Goal: Information Seeking & Learning: Learn about a topic

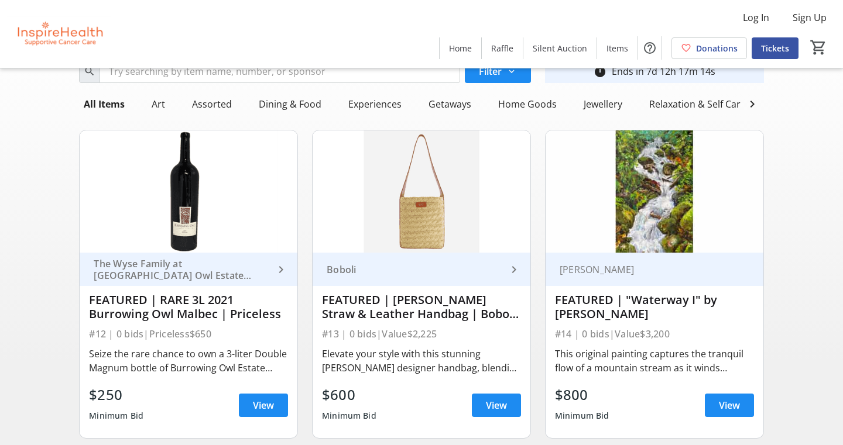
scroll to position [42, 0]
click at [499, 406] on span "View" at bounding box center [496, 405] width 21 height 14
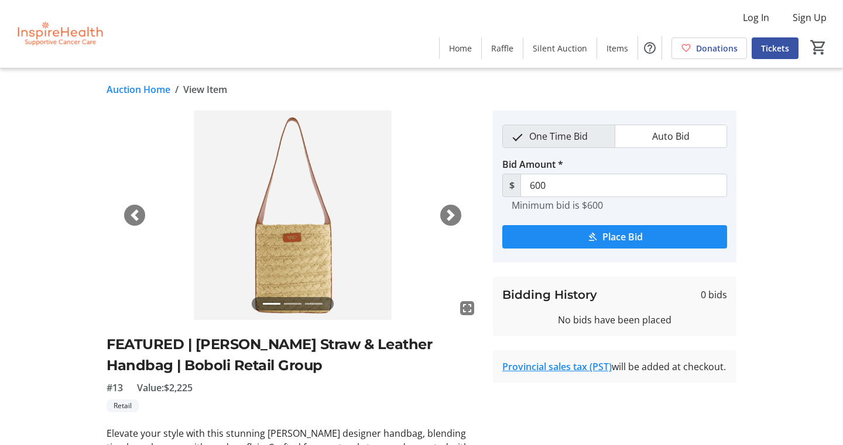
click at [450, 215] on span "button" at bounding box center [451, 216] width 12 height 12
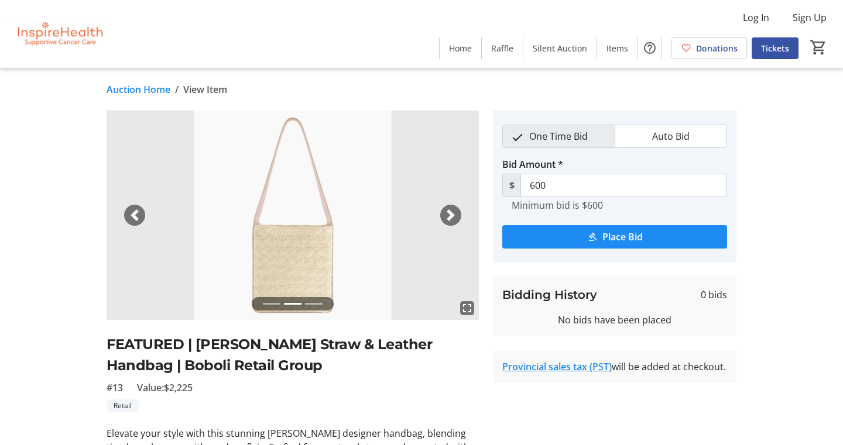
click at [450, 215] on span "button" at bounding box center [451, 216] width 12 height 12
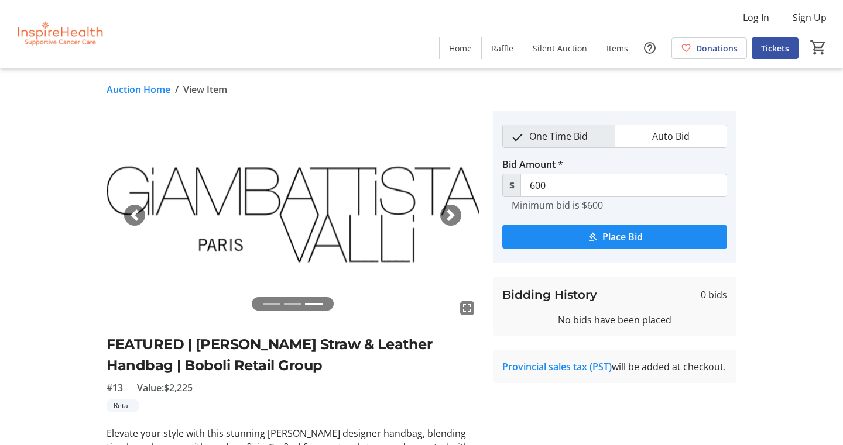
click at [131, 216] on span "button" at bounding box center [135, 216] width 12 height 12
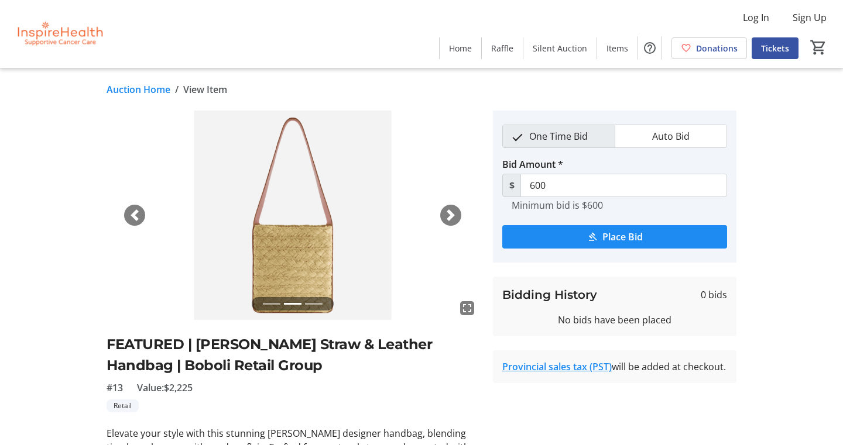
click at [131, 216] on span "button" at bounding box center [135, 216] width 12 height 12
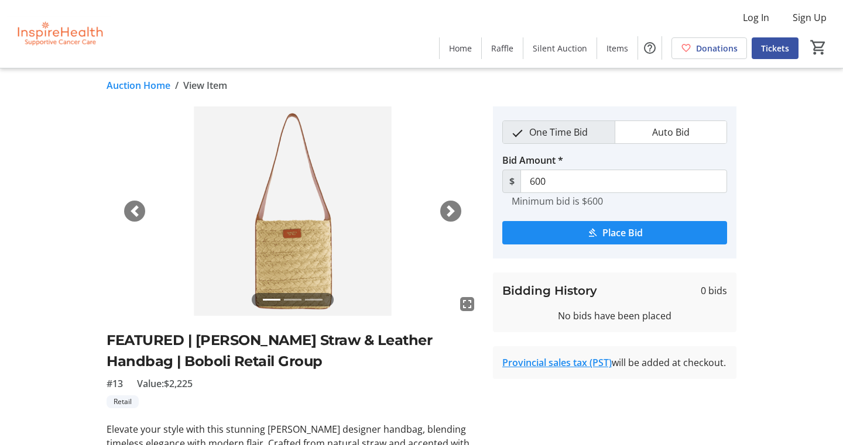
scroll to position [3, 0]
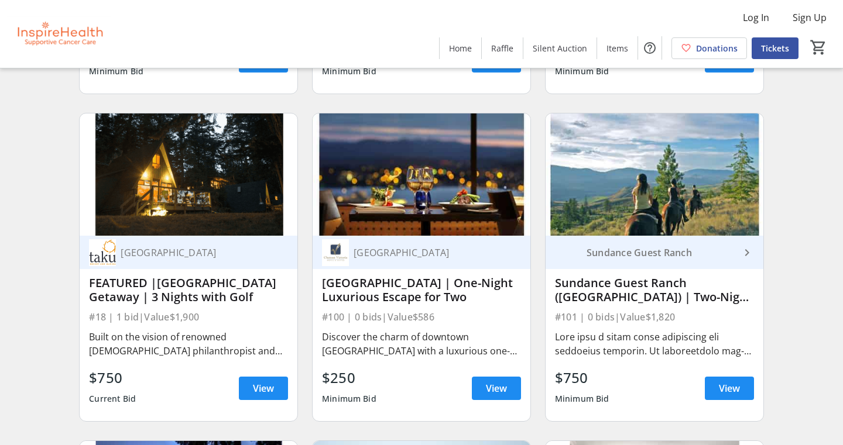
scroll to position [714, 0]
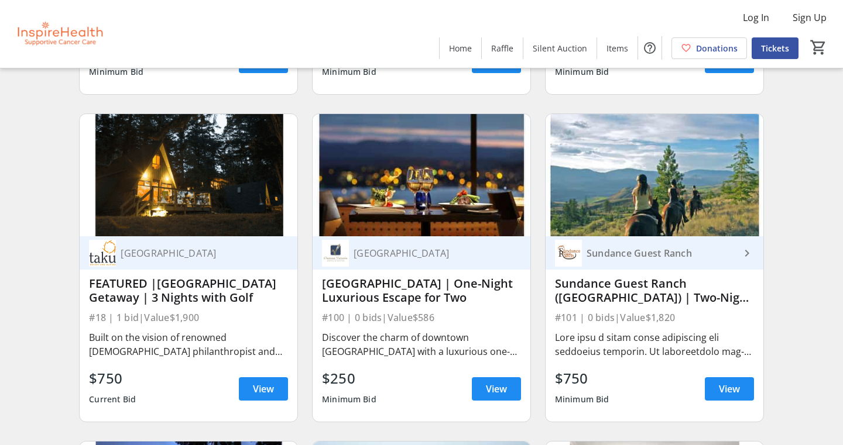
click at [629, 251] on div "Sundance Guest Ranch" at bounding box center [661, 254] width 158 height 12
click at [658, 249] on div "Sundance Guest Ranch" at bounding box center [661, 254] width 158 height 12
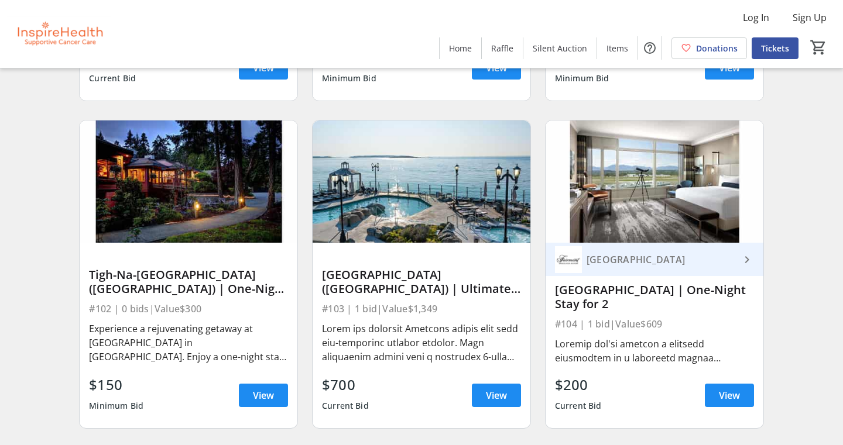
scroll to position [1035, 0]
click at [651, 358] on div at bounding box center [654, 351] width 199 height 28
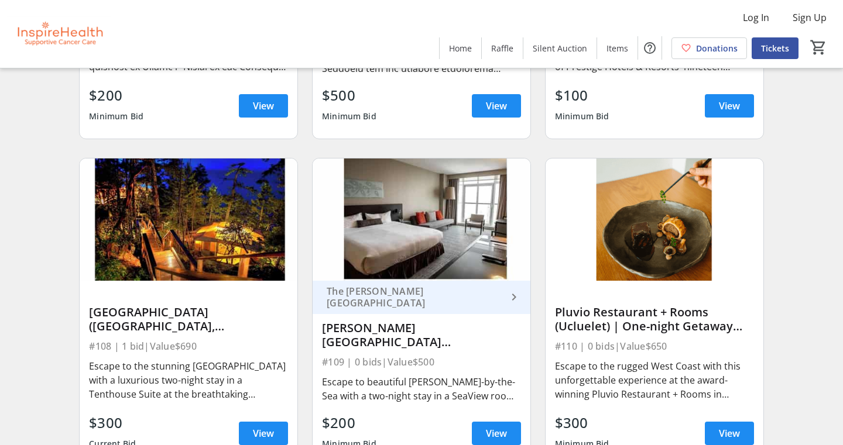
scroll to position [1705, 0]
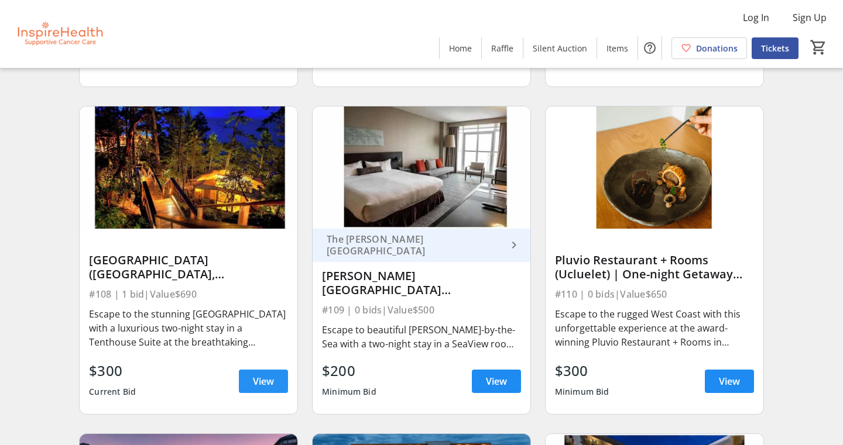
click at [263, 386] on span "View" at bounding box center [263, 382] width 21 height 14
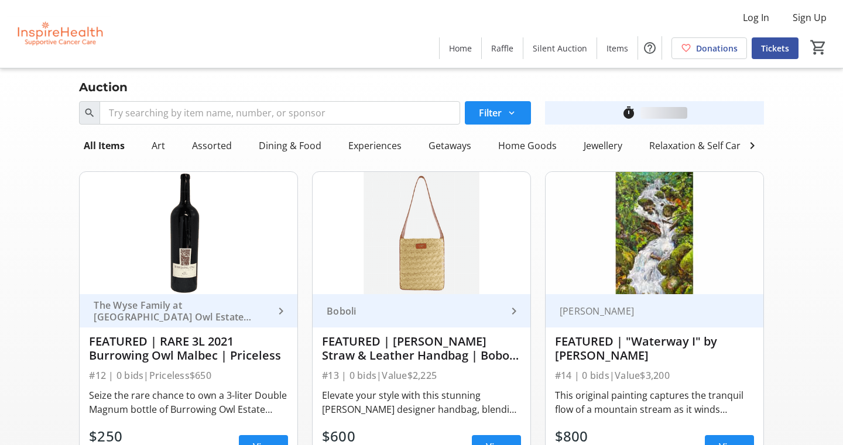
scroll to position [1705, 0]
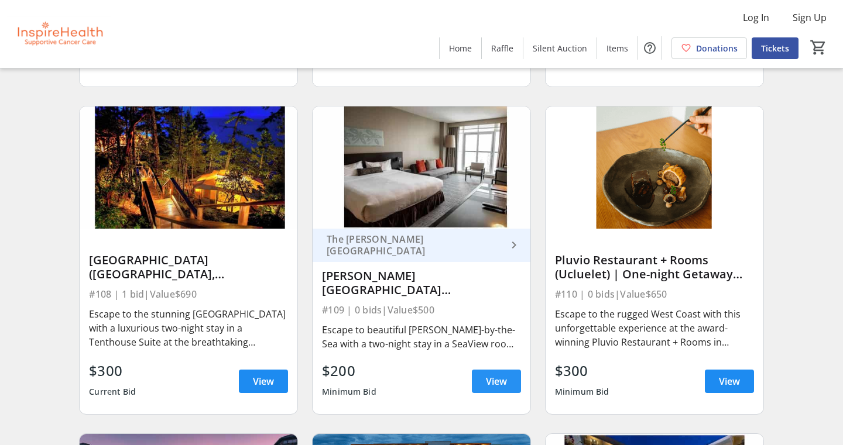
click at [485, 378] on span at bounding box center [496, 382] width 49 height 28
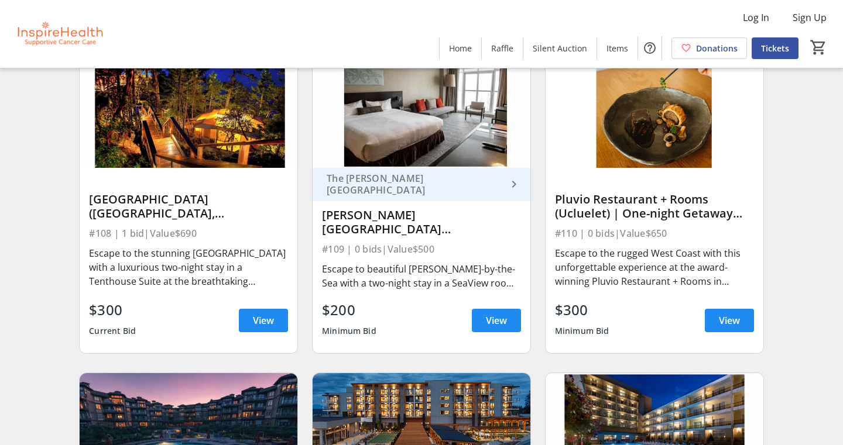
scroll to position [1774, 0]
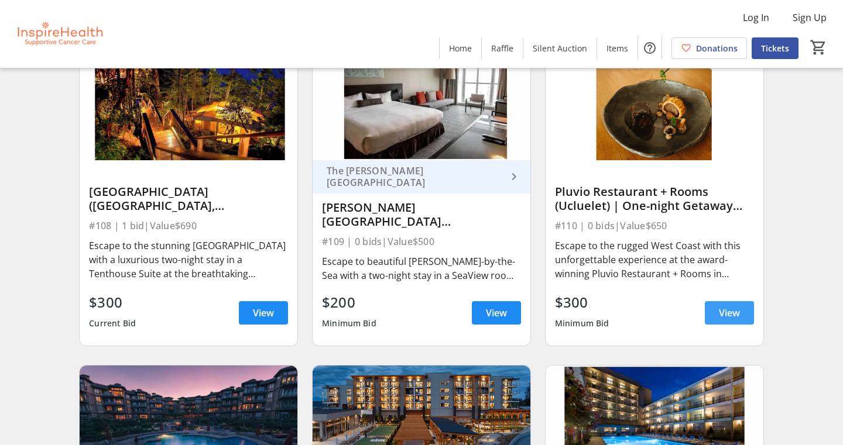
click at [743, 317] on span at bounding box center [729, 313] width 49 height 28
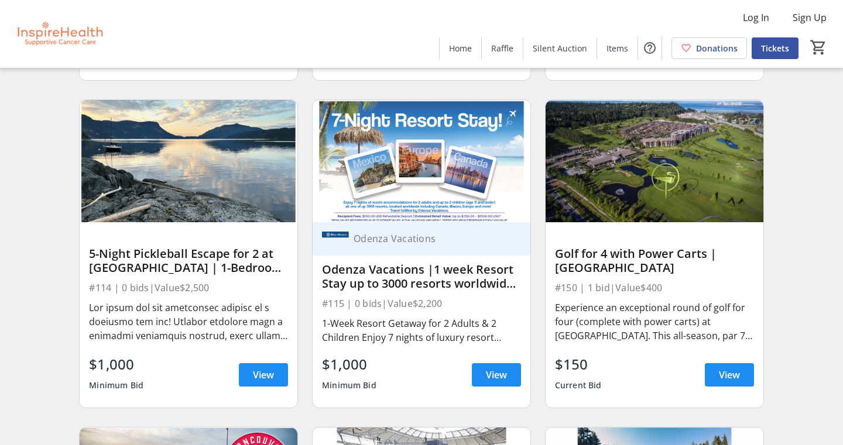
scroll to position [2424, 0]
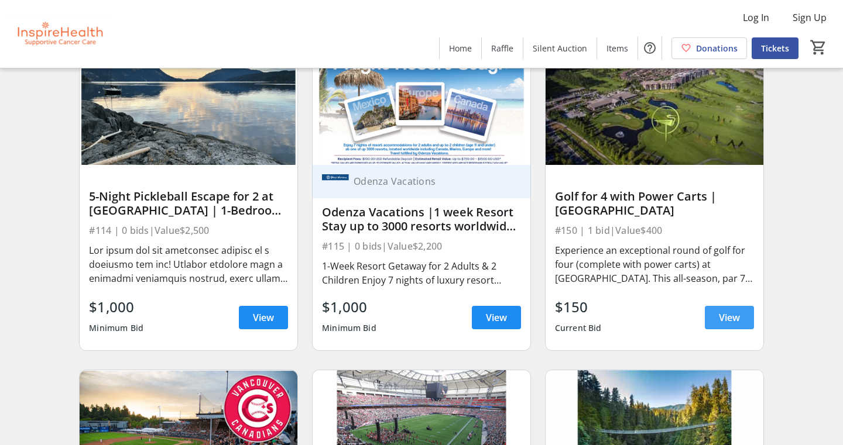
click at [725, 324] on span "View" at bounding box center [729, 318] width 21 height 14
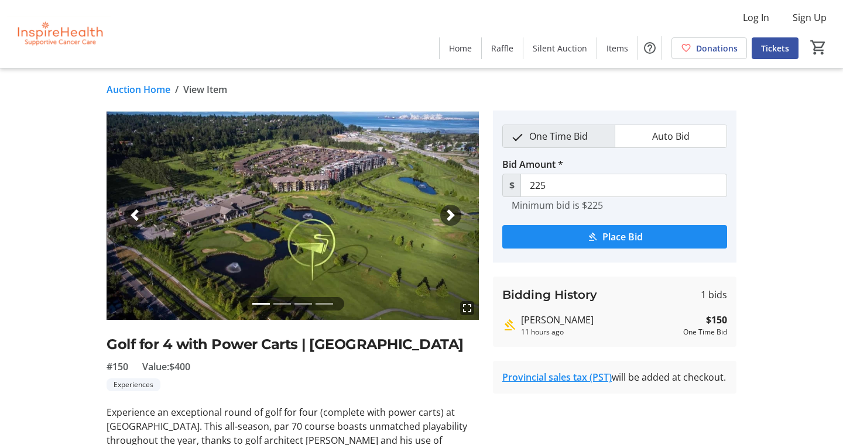
click at [725, 324] on strong "$150" at bounding box center [716, 320] width 21 height 14
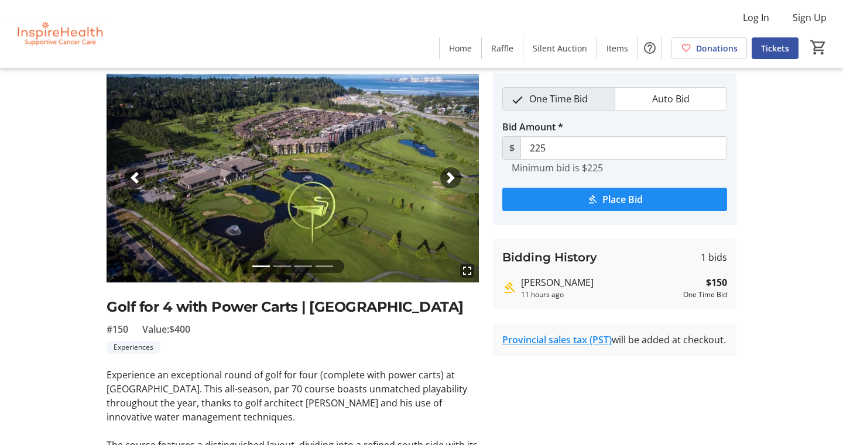
scroll to position [37, 0]
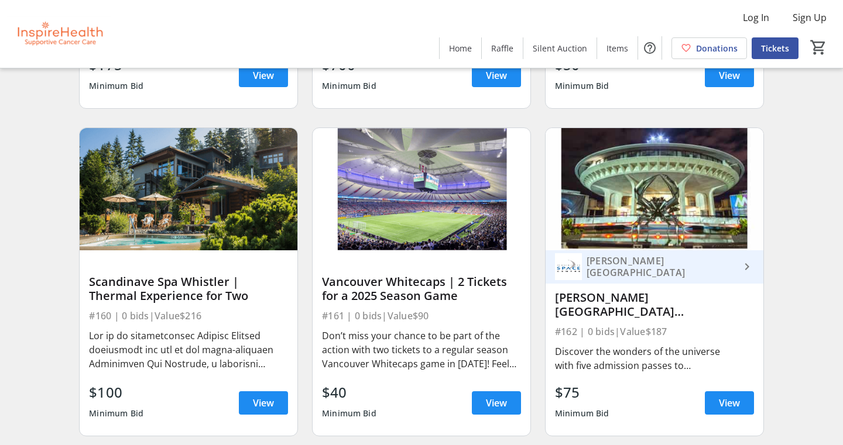
scroll to position [3651, 0]
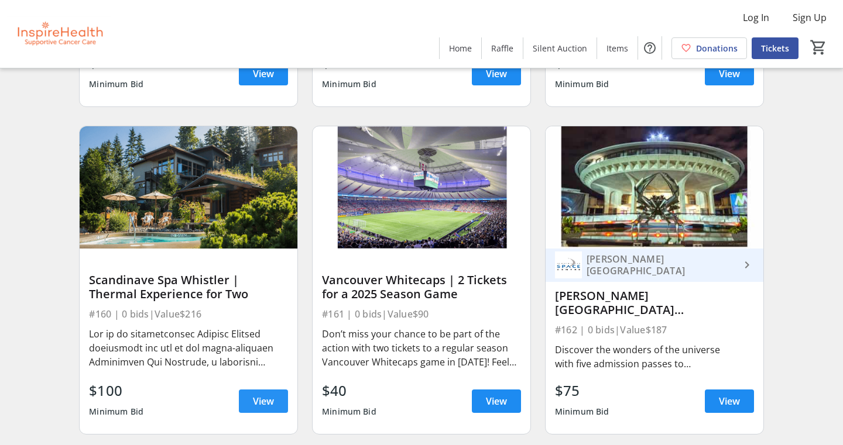
click at [258, 402] on span "View" at bounding box center [263, 402] width 21 height 14
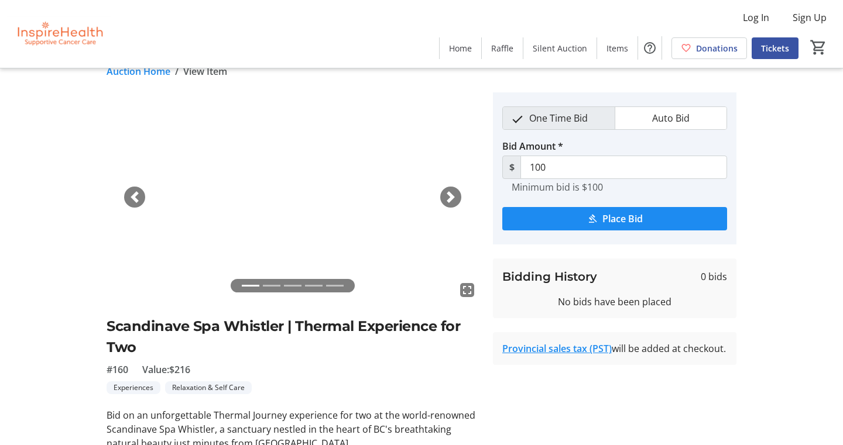
scroll to position [9, 0]
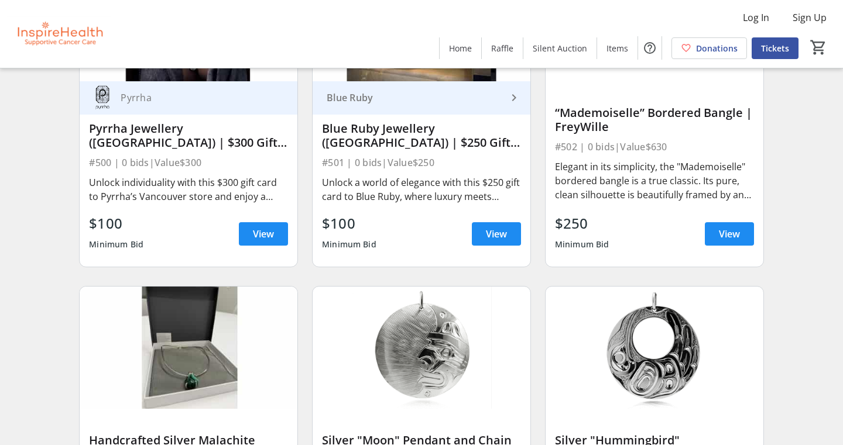
scroll to position [6108, 0]
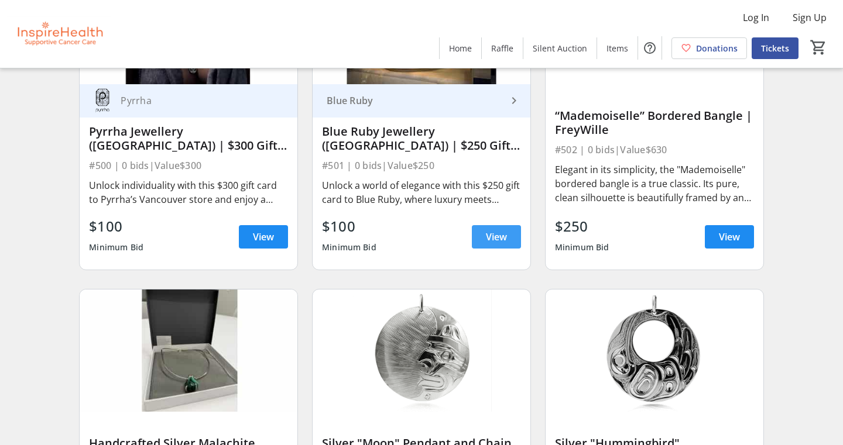
click at [482, 240] on span at bounding box center [496, 237] width 49 height 28
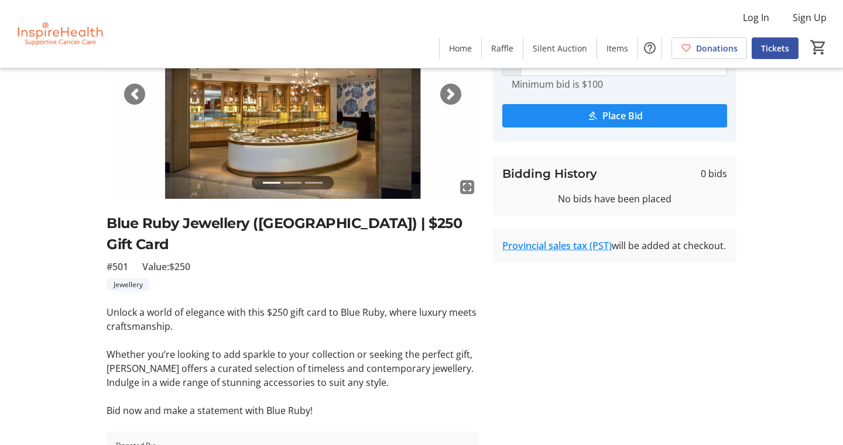
scroll to position [139, 0]
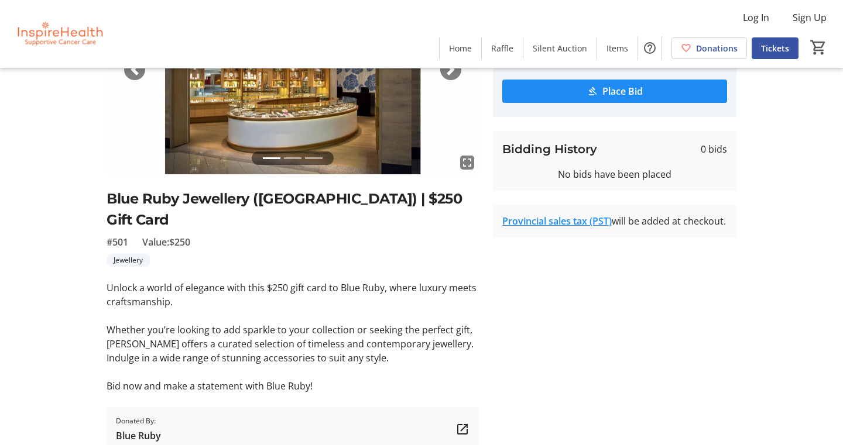
click at [469, 323] on p "Whether you’re looking to add sparkle to your collection or seeking the perfect…" at bounding box center [293, 344] width 372 height 42
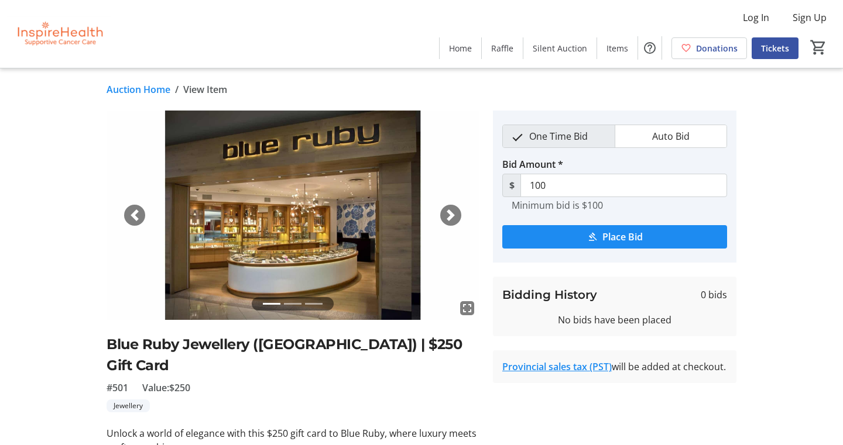
scroll to position [0, 0]
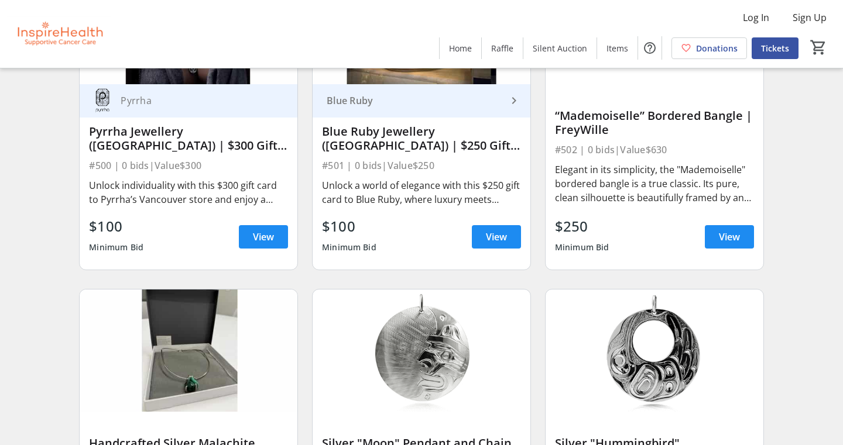
scroll to position [6261, 0]
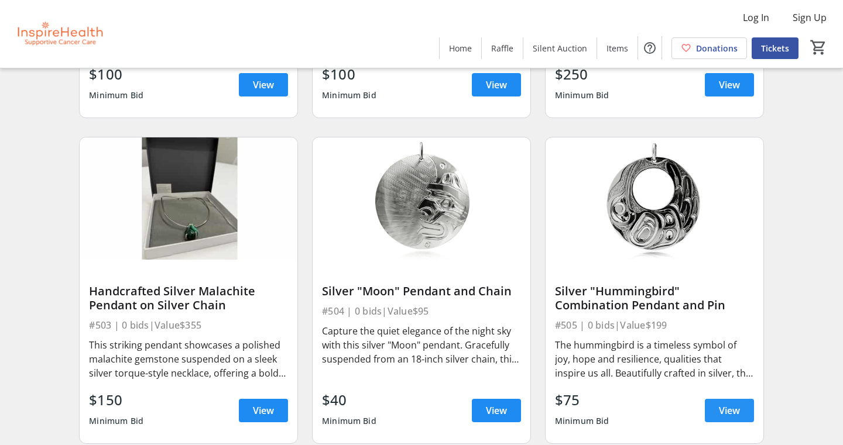
click at [721, 413] on span "View" at bounding box center [729, 411] width 21 height 14
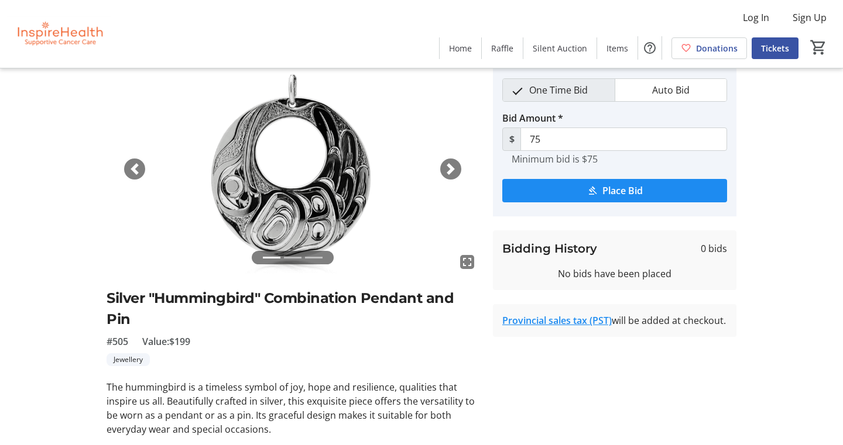
scroll to position [43, 0]
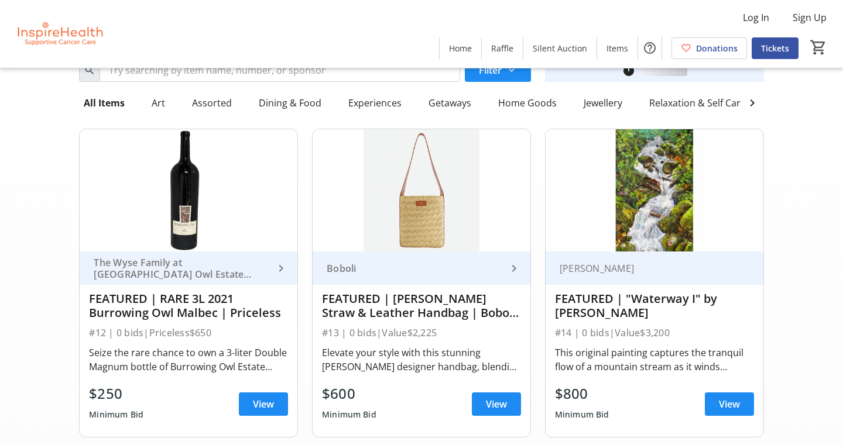
scroll to position [6261, 0]
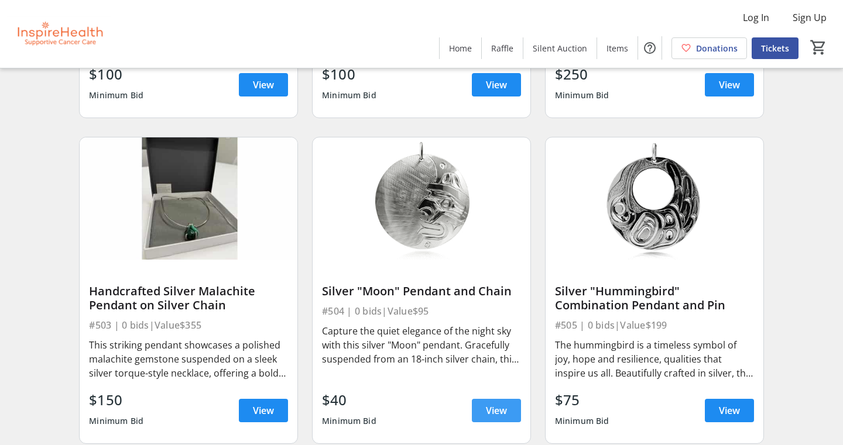
click at [493, 407] on span "View" at bounding box center [496, 411] width 21 height 14
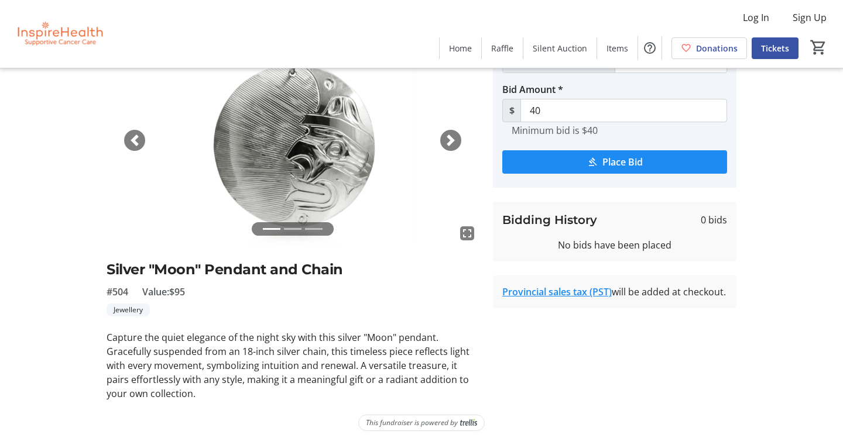
scroll to position [75, 0]
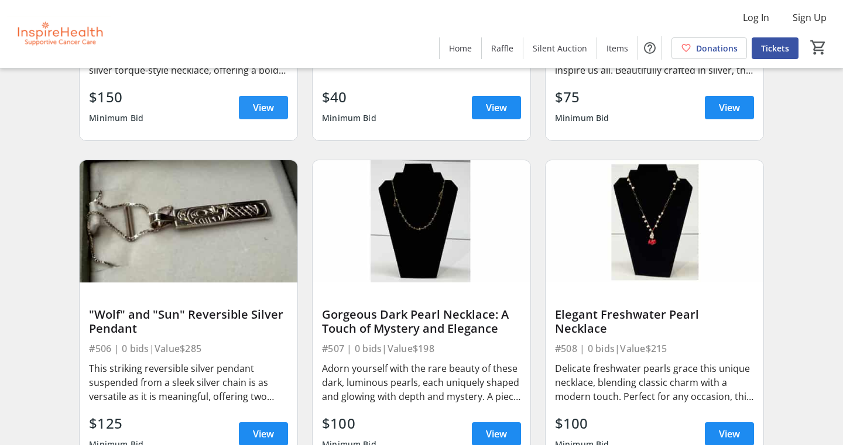
scroll to position [6578, 0]
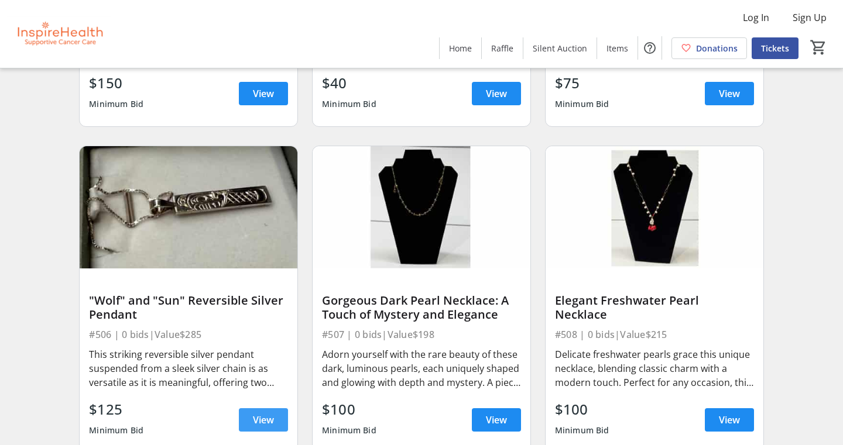
click at [269, 420] on span "View" at bounding box center [263, 420] width 21 height 14
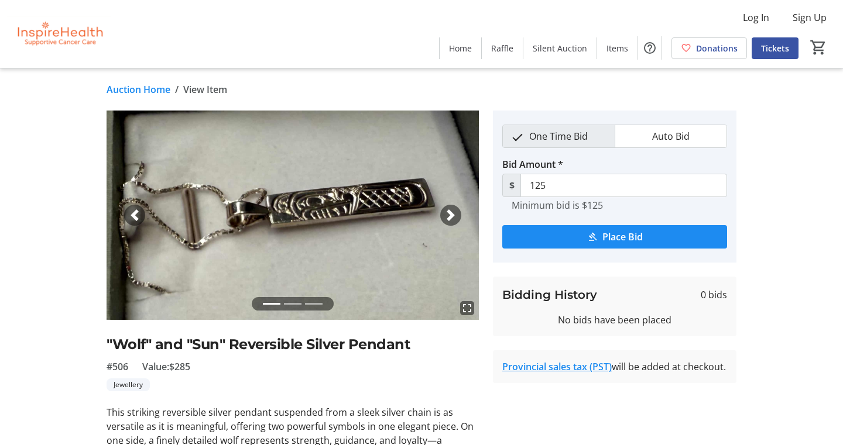
click at [286, 300] on li at bounding box center [293, 303] width 18 height 13
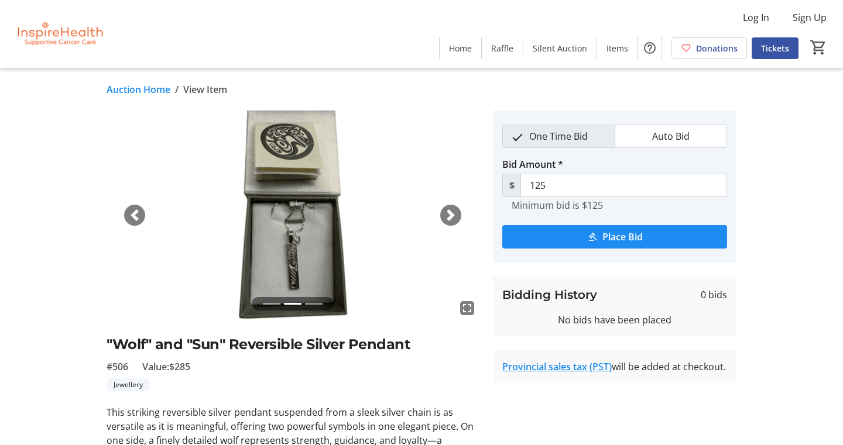
click at [286, 300] on li at bounding box center [293, 303] width 18 height 13
click at [315, 303] on li at bounding box center [314, 303] width 18 height 13
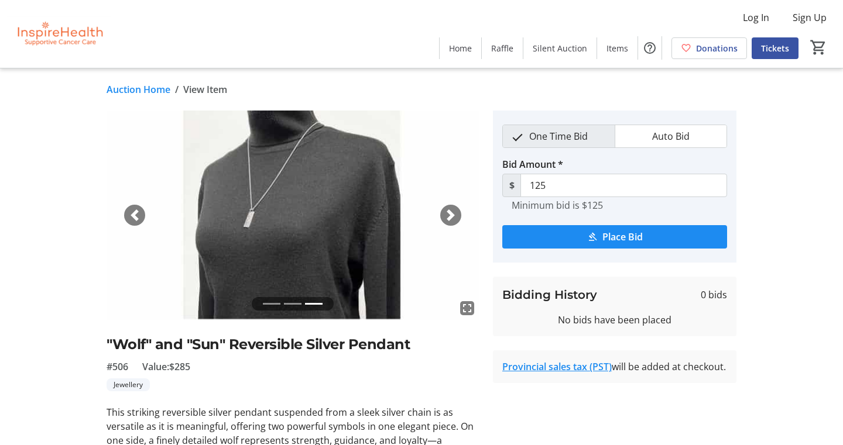
click at [289, 301] on li at bounding box center [293, 303] width 18 height 13
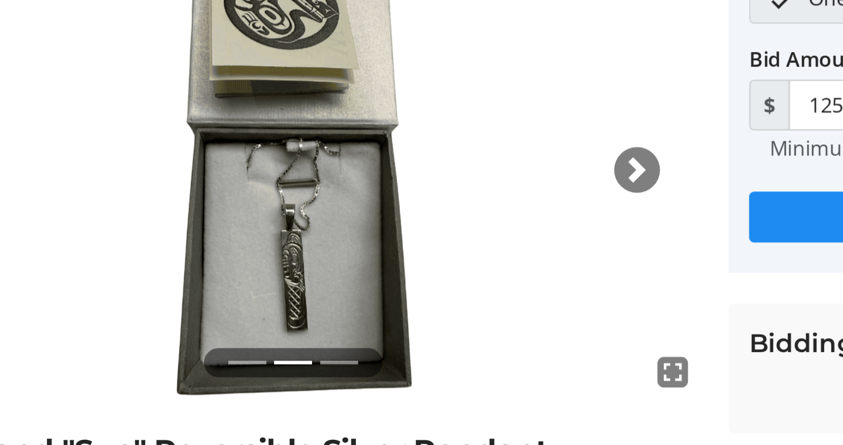
click at [263, 297] on li at bounding box center [272, 303] width 18 height 13
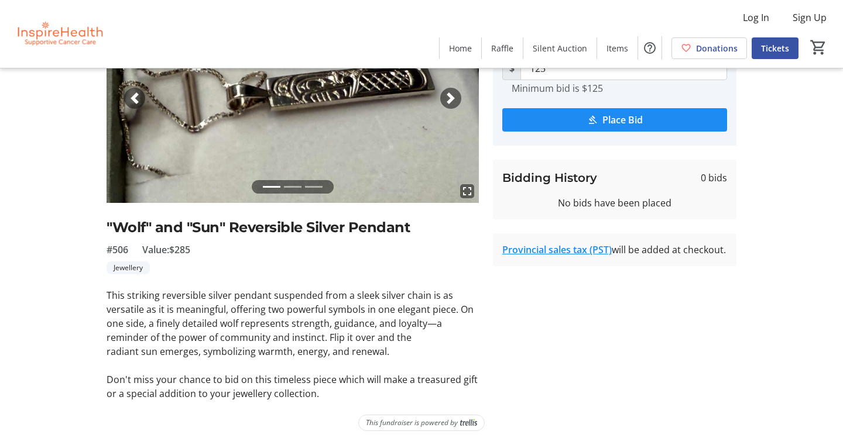
scroll to position [117, 0]
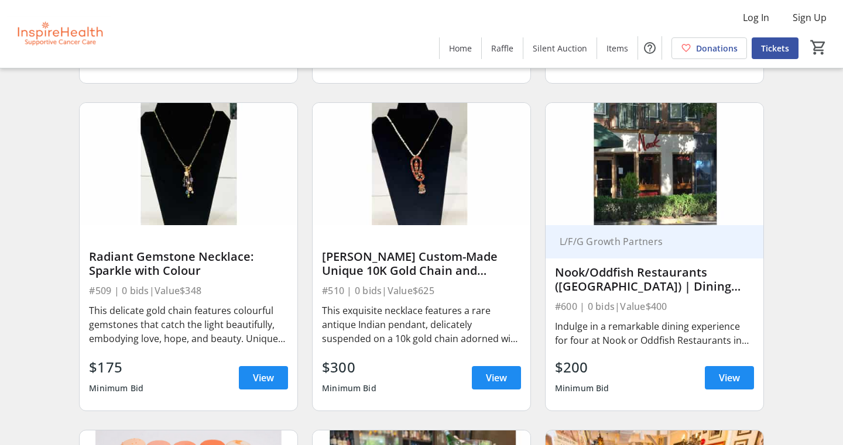
scroll to position [6950, 0]
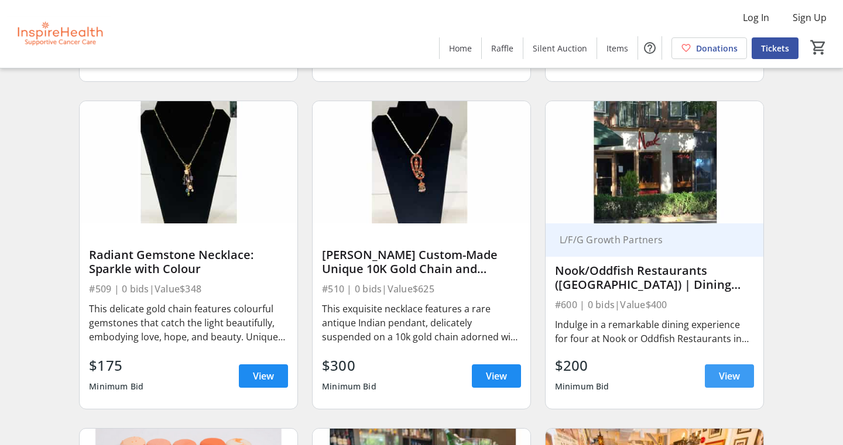
click at [741, 374] on span at bounding box center [729, 376] width 49 height 28
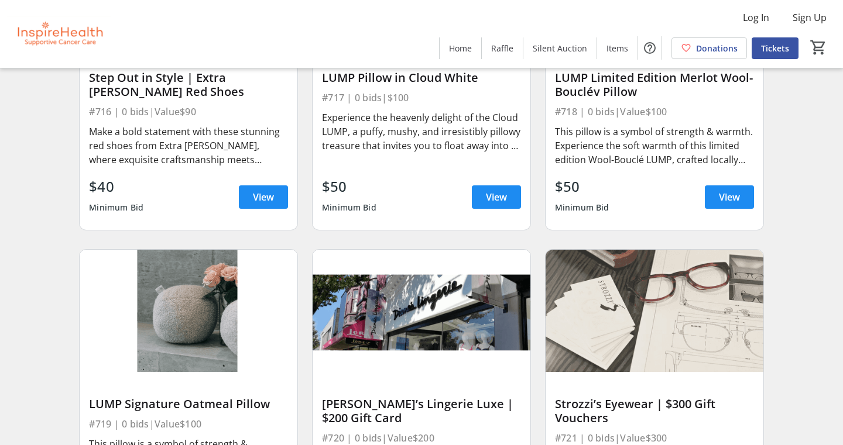
scroll to position [10178, 0]
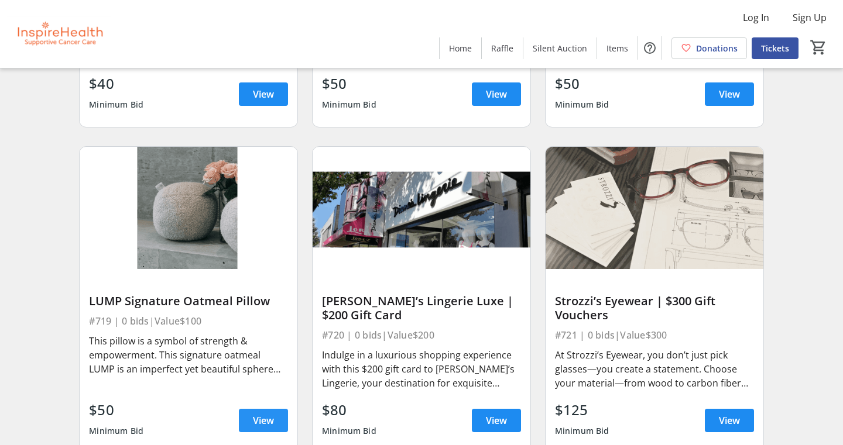
click at [268, 417] on span "View" at bounding box center [263, 421] width 21 height 14
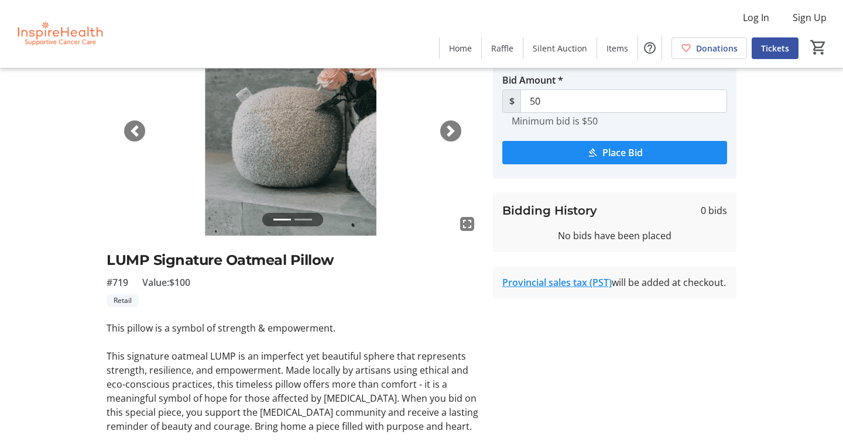
scroll to position [84, 0]
click at [303, 217] on li at bounding box center [303, 219] width 18 height 13
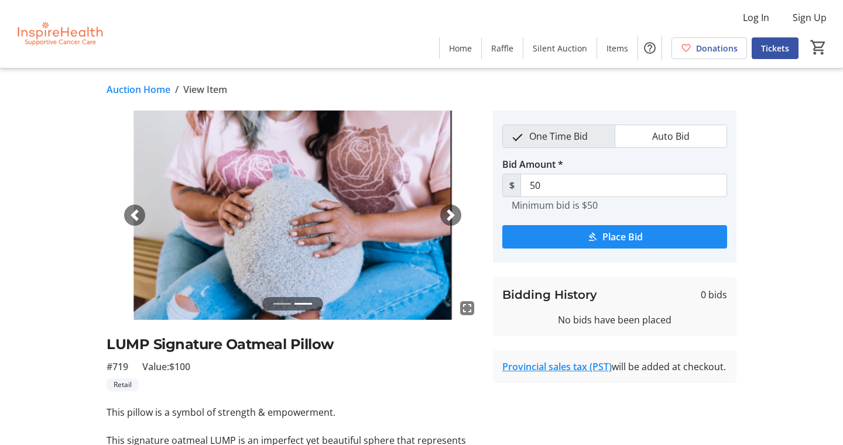
scroll to position [0, 0]
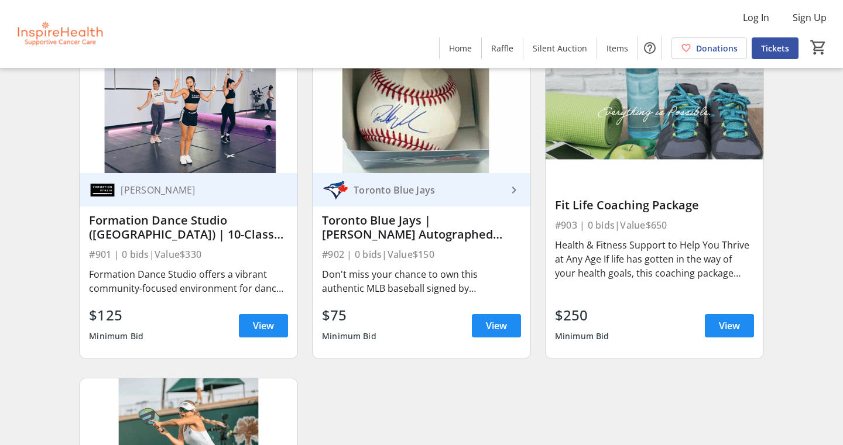
scroll to position [12563, 0]
